Goal: Find specific page/section

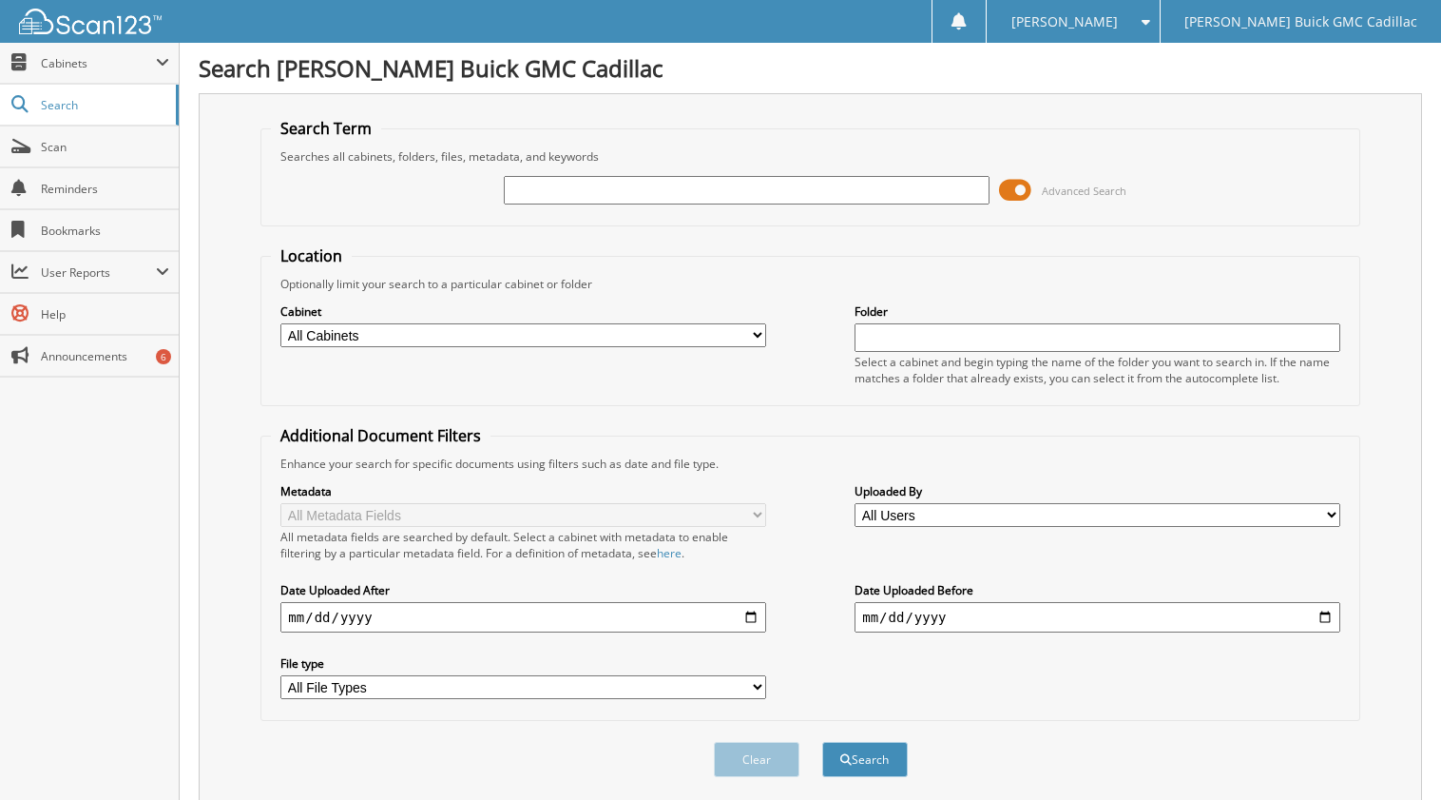
click at [517, 183] on input "text" at bounding box center [746, 190] width 485 height 29
type input "6214656"
click at [822, 742] on button "Search" at bounding box center [865, 759] width 86 height 35
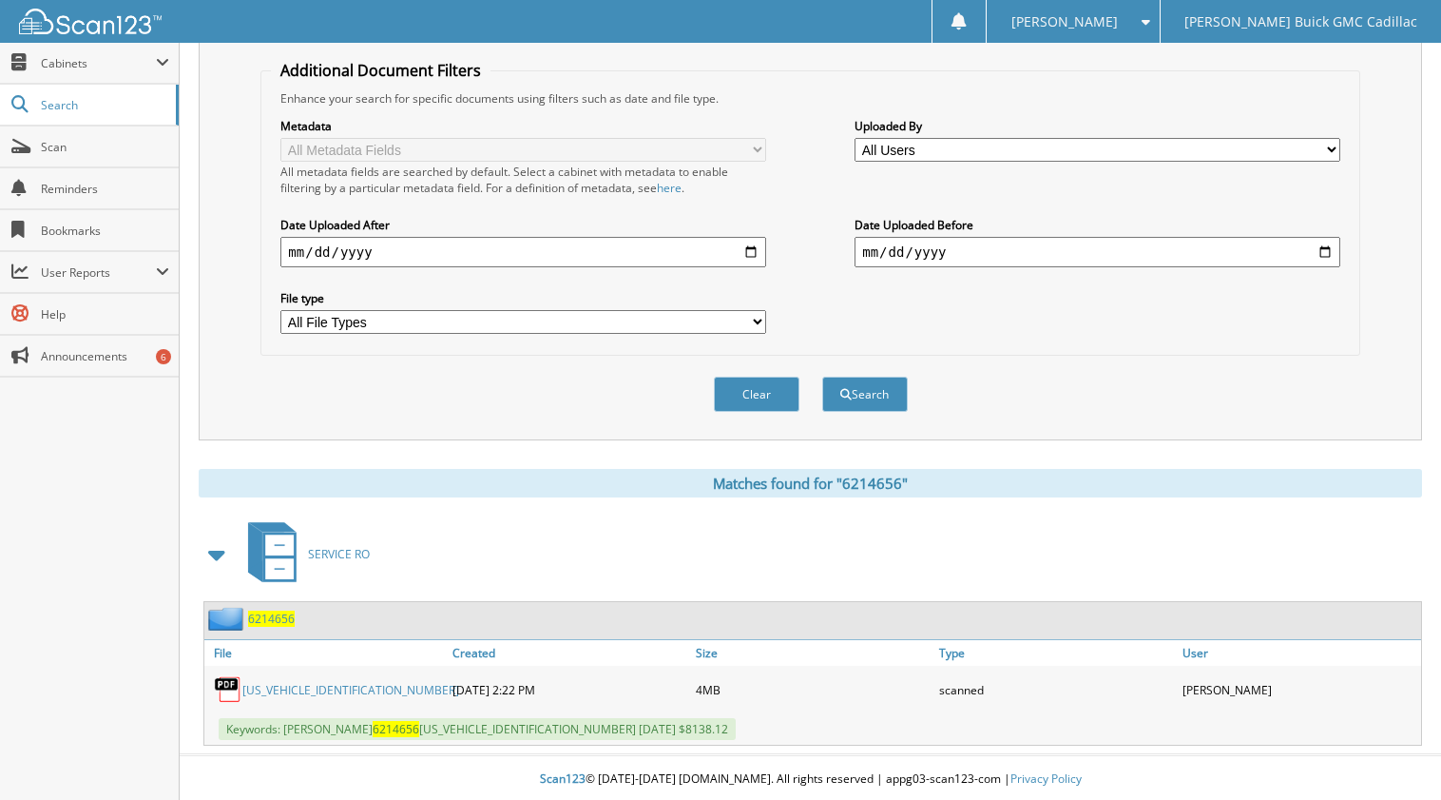
scroll to position [369, 0]
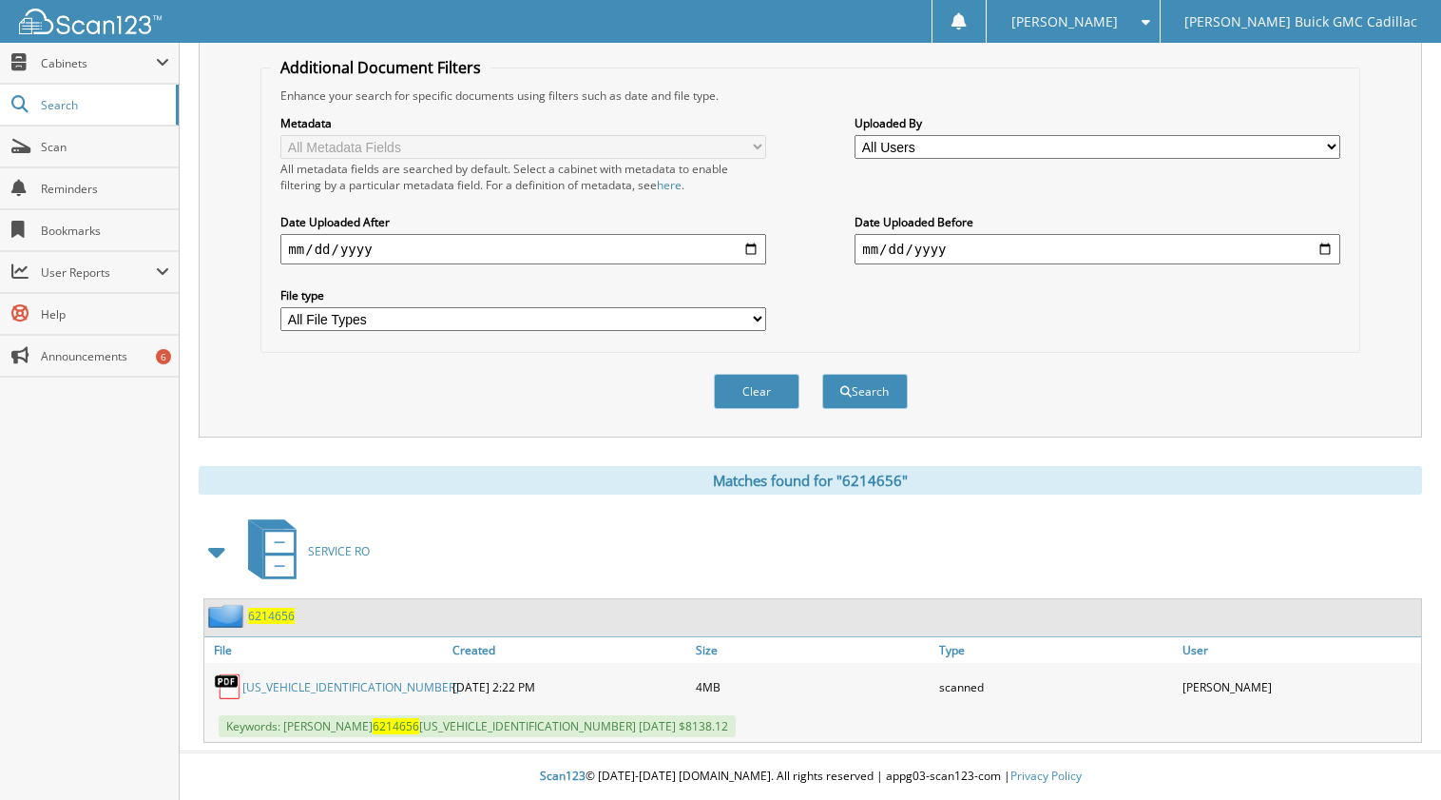
click at [270, 617] on span "6214656" at bounding box center [271, 615] width 47 height 16
